Goal: Check status: Check status

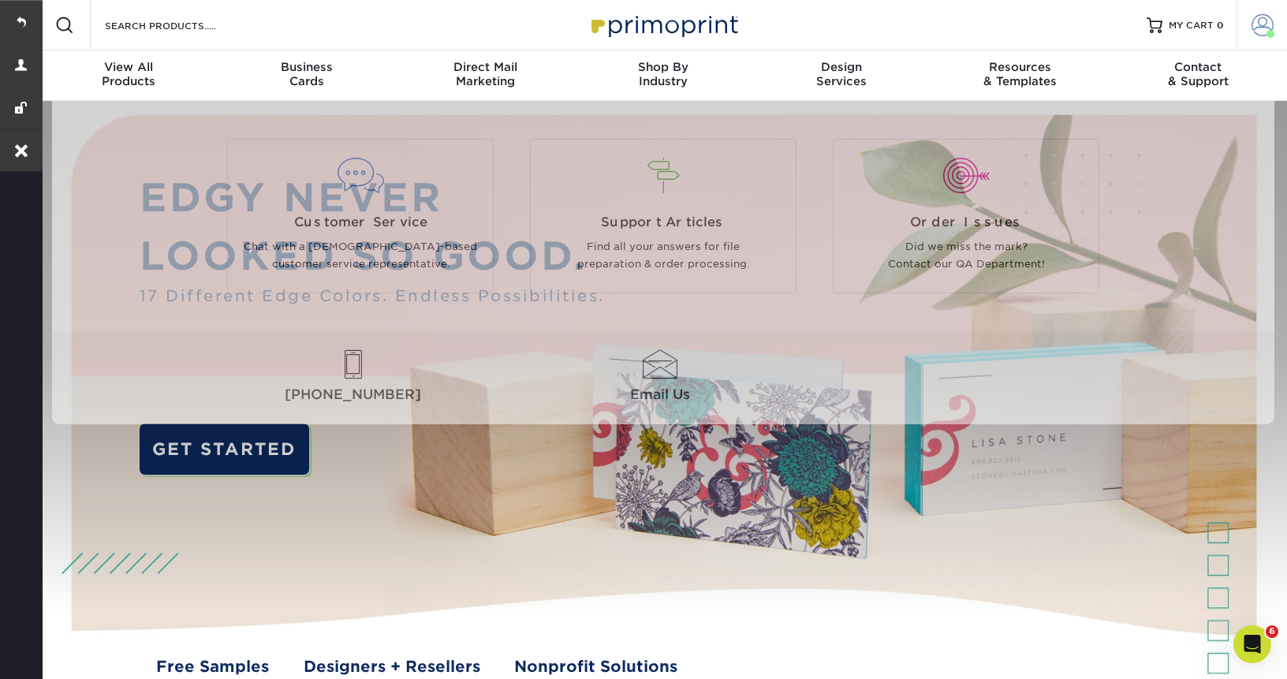
click at [1260, 39] on link "Account" at bounding box center [1261, 25] width 50 height 50
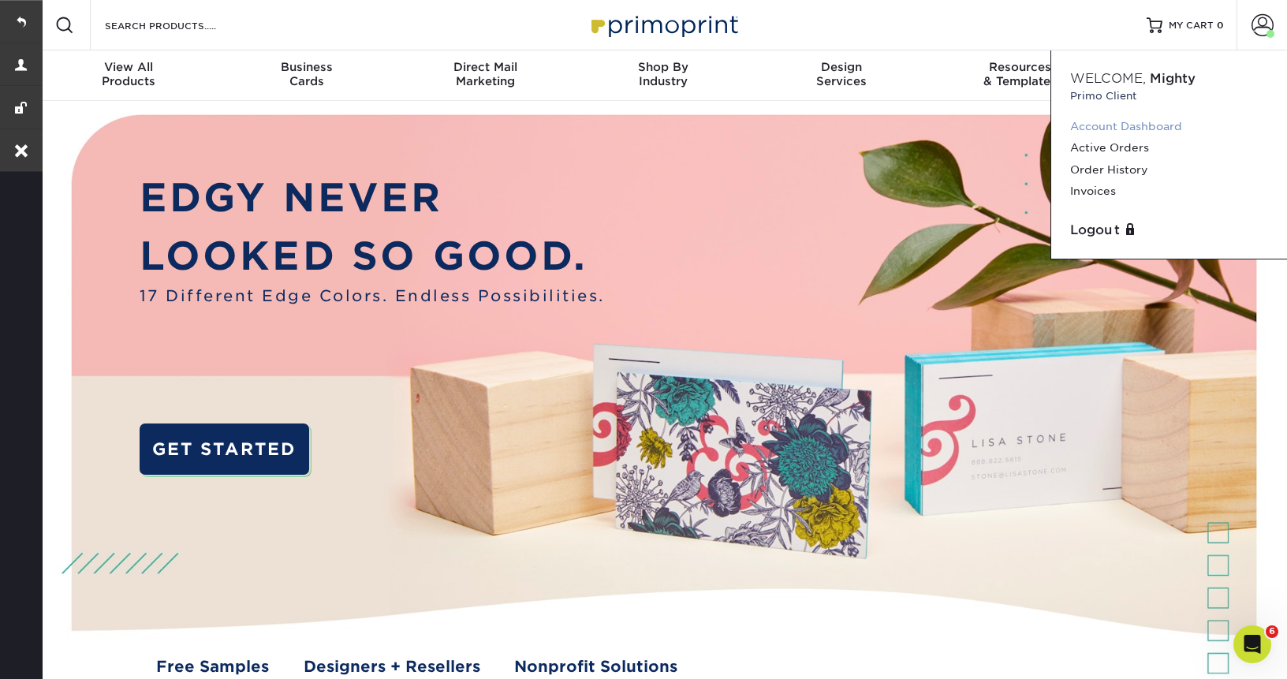
click at [1101, 121] on link "Account Dashboard" at bounding box center [1169, 126] width 198 height 21
click at [1127, 122] on link "Account Dashboard" at bounding box center [1169, 126] width 198 height 21
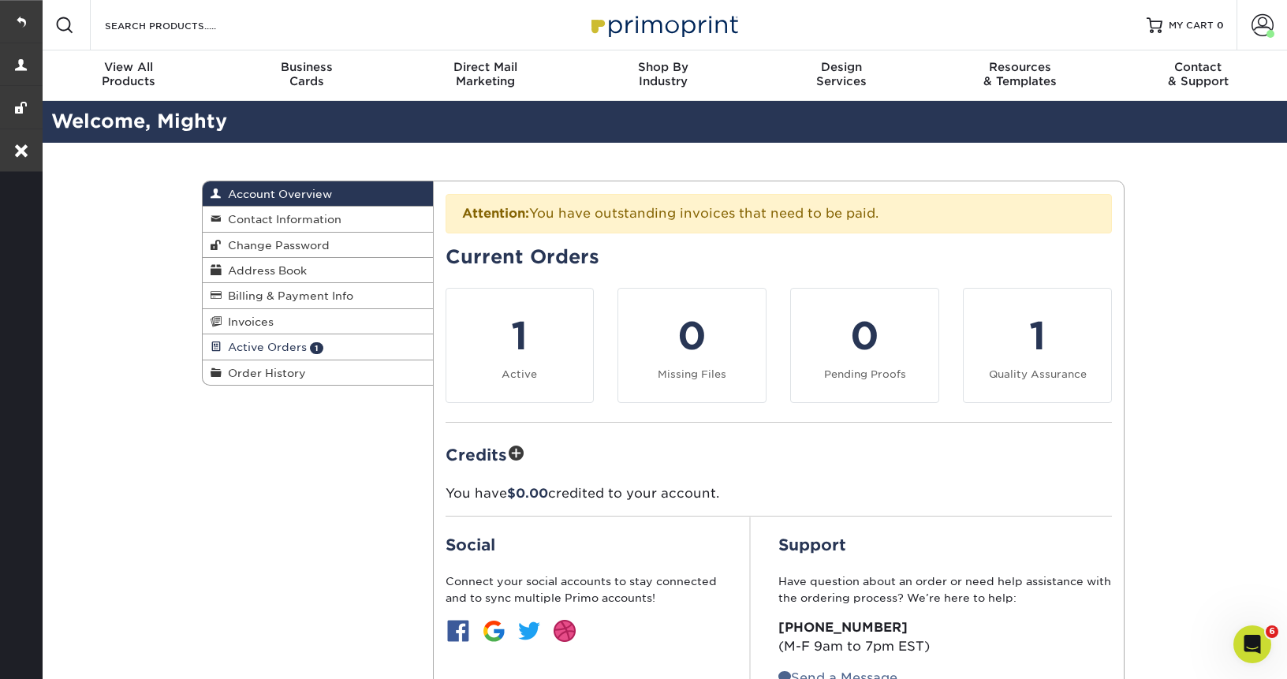
click at [242, 351] on span "Active Orders" at bounding box center [264, 347] width 85 height 13
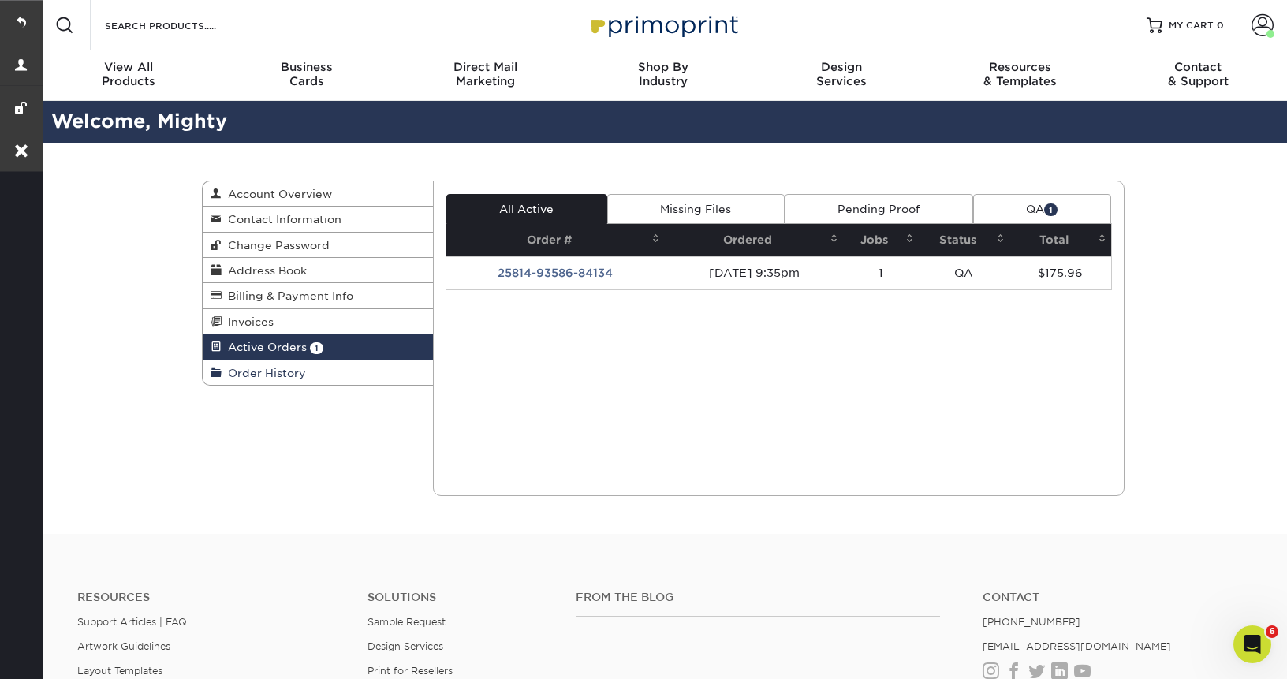
click at [242, 367] on link "Order History" at bounding box center [318, 372] width 230 height 24
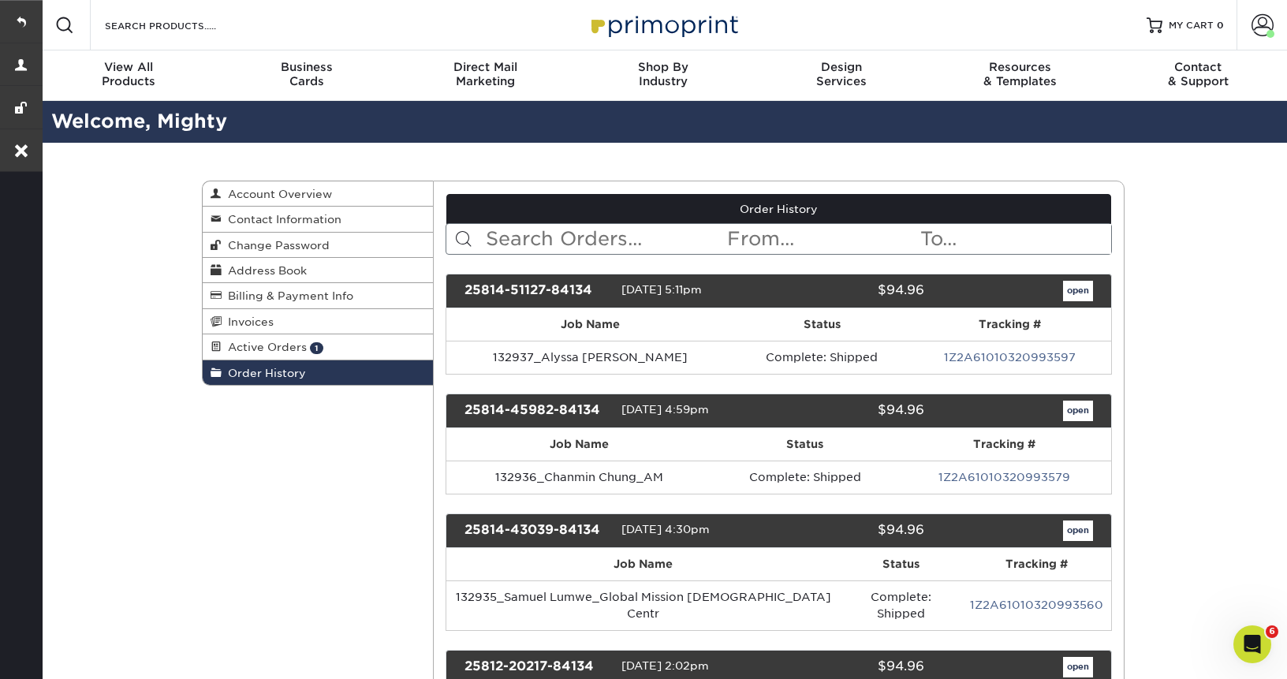
click at [521, 236] on input "text" at bounding box center [605, 239] width 242 height 30
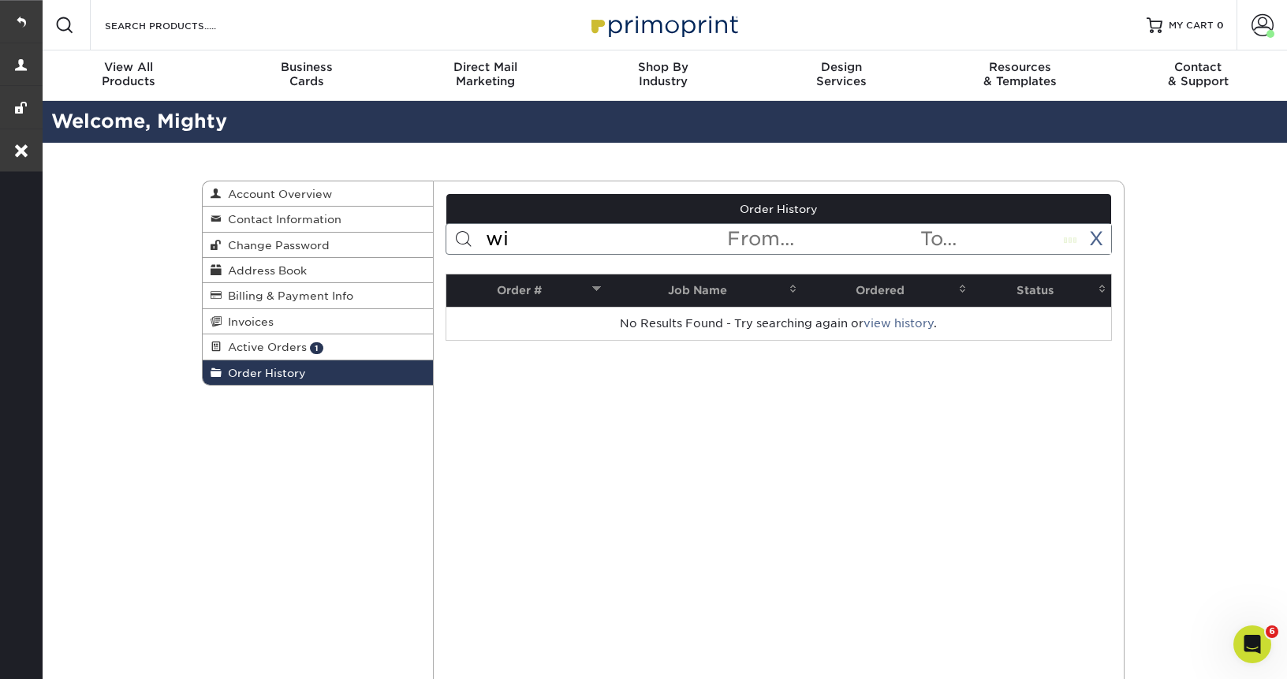
type input "w"
type input "[PERSON_NAME]"
click at [22, 19] on link at bounding box center [21, 21] width 43 height 43
